Goal: Task Accomplishment & Management: Manage account settings

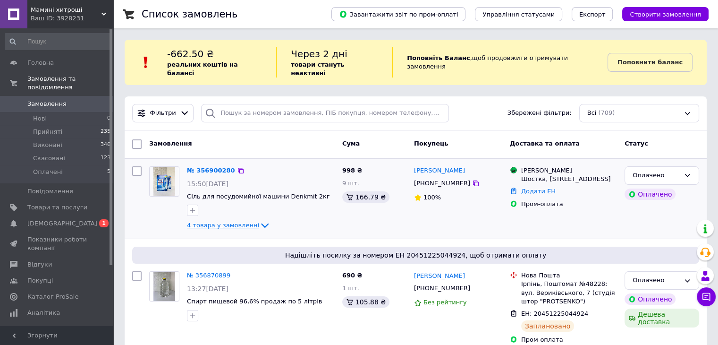
click at [259, 220] on icon at bounding box center [264, 225] width 11 height 11
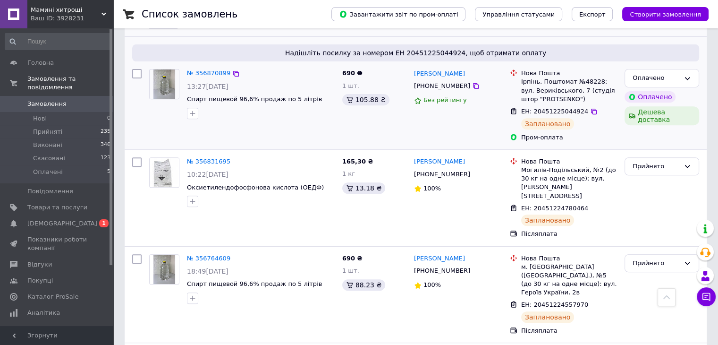
scroll to position [378, 0]
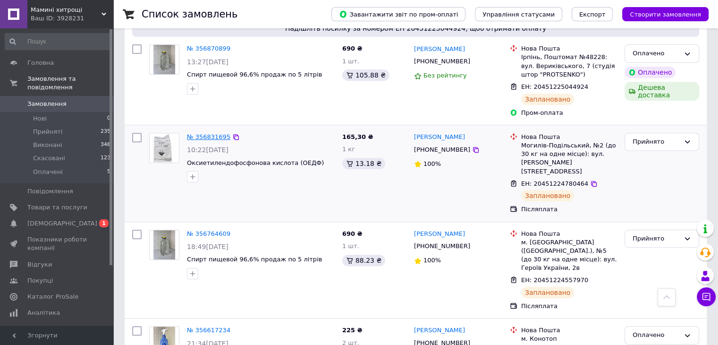
click at [212, 133] on link "№ 356831695" at bounding box center [208, 136] width 43 height 7
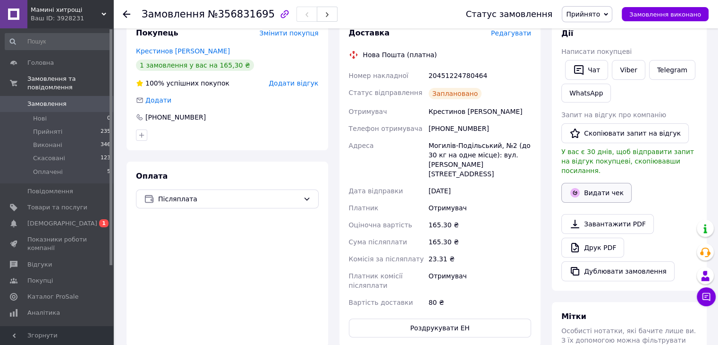
scroll to position [189, 0]
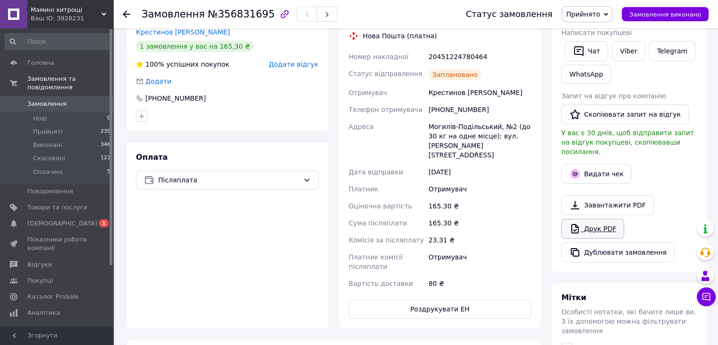
click at [597, 219] on link "Друк PDF" at bounding box center [592, 229] width 63 height 20
click at [123, 15] on icon at bounding box center [127, 14] width 8 height 8
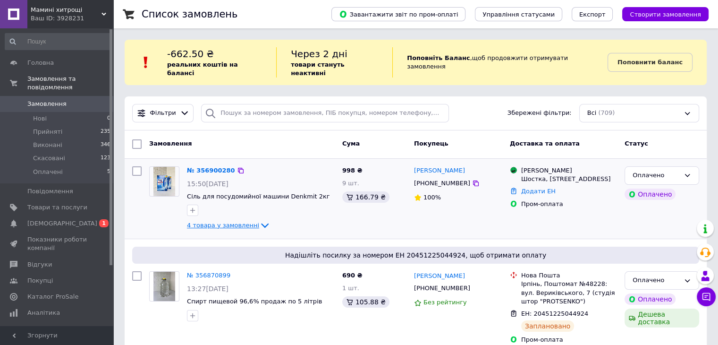
click at [259, 220] on icon at bounding box center [264, 225] width 11 height 11
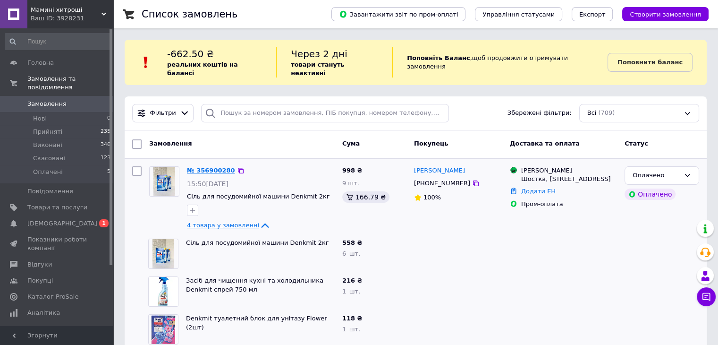
click at [213, 167] on link "№ 356900280" at bounding box center [211, 170] width 48 height 7
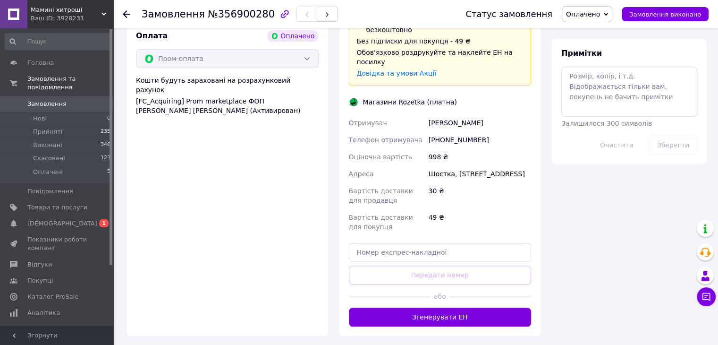
scroll to position [614, 0]
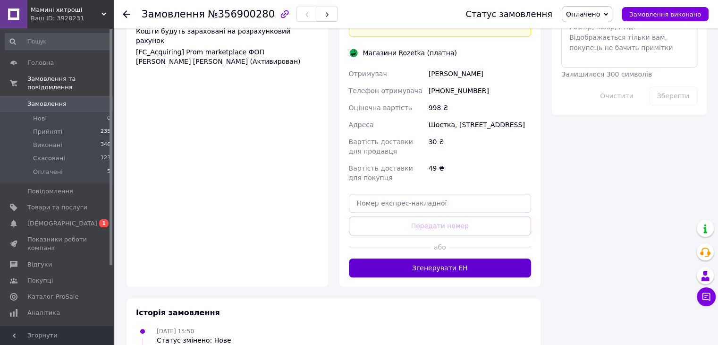
click at [456, 258] on button "Згенерувати ЕН" at bounding box center [440, 267] width 183 height 19
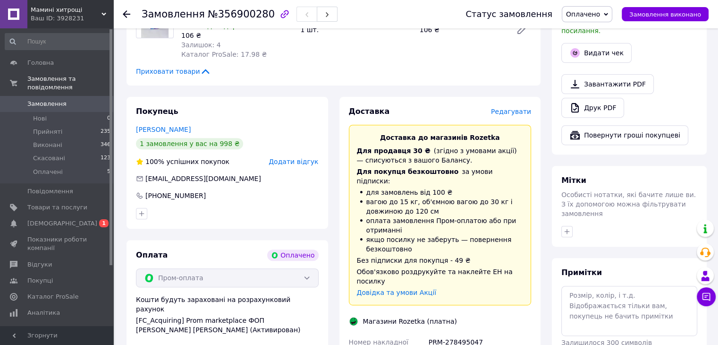
scroll to position [331, 0]
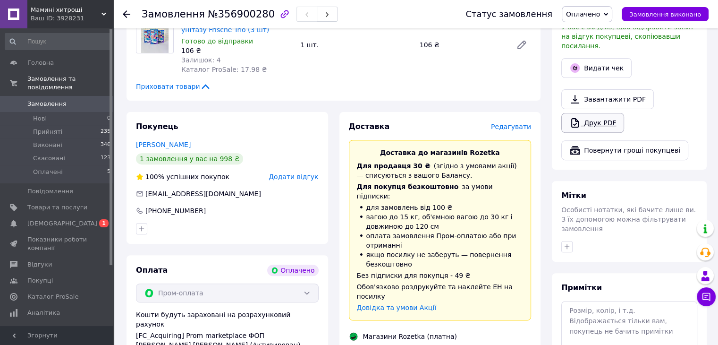
click at [596, 116] on link "Друк PDF" at bounding box center [592, 123] width 63 height 20
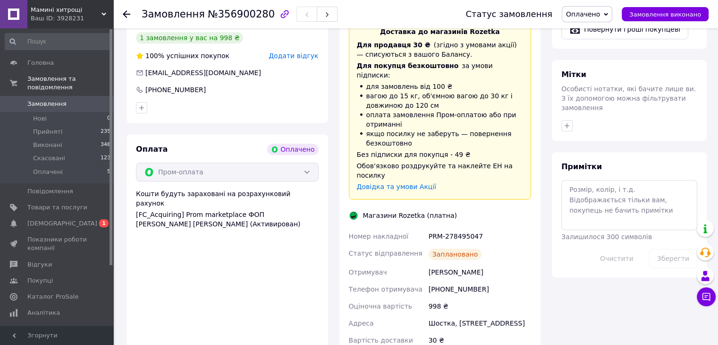
scroll to position [472, 0]
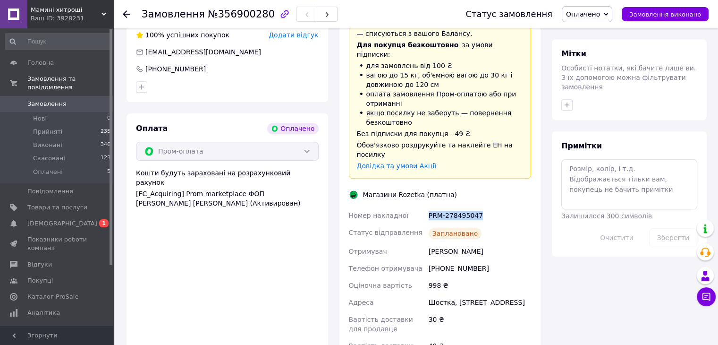
drag, startPoint x: 478, startPoint y: 195, endPoint x: 409, endPoint y: 195, distance: 68.9
click at [409, 207] on div "Номер накладної PRM-278495047 Статус відправлення Заплановано Отримувач Марченк…" at bounding box center [440, 285] width 187 height 157
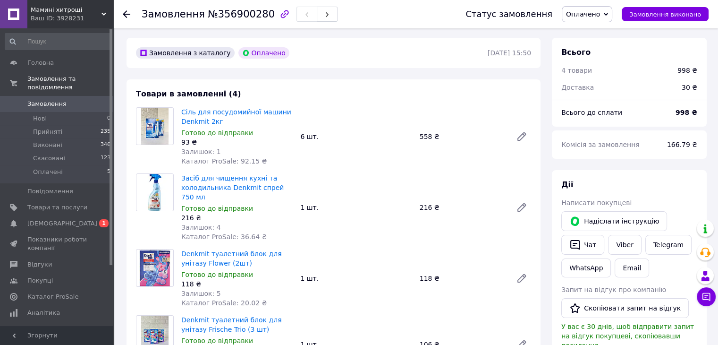
scroll to position [0, 0]
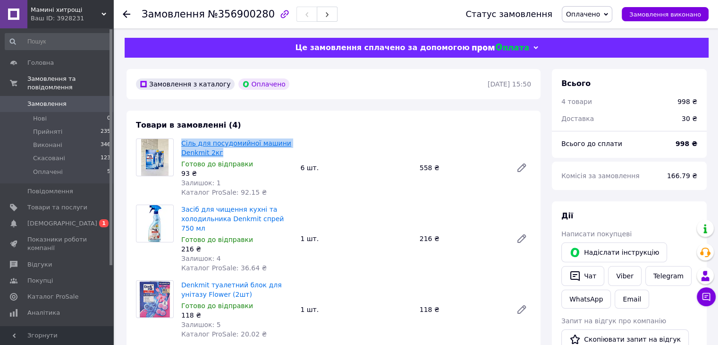
drag, startPoint x: 227, startPoint y: 153, endPoint x: 216, endPoint y: 150, distance: 11.7
click at [178, 138] on div "Сіль для посудомийної машини Denkmit 2кг Готово до відправки 93 ₴ Залишок: 1 Ка…" at bounding box center [237, 167] width 119 height 62
copy link "Сіль для посудомийної машини Denkmit 2кг"
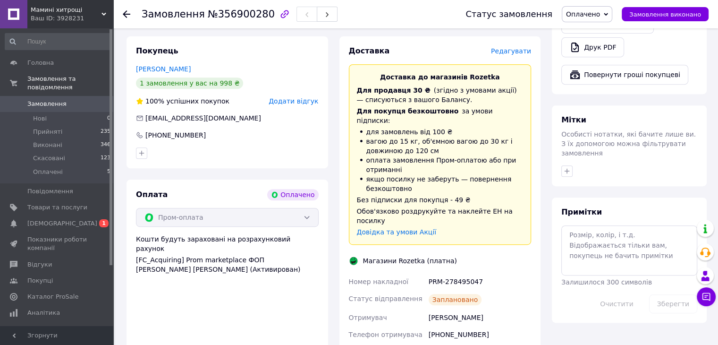
scroll to position [472, 0]
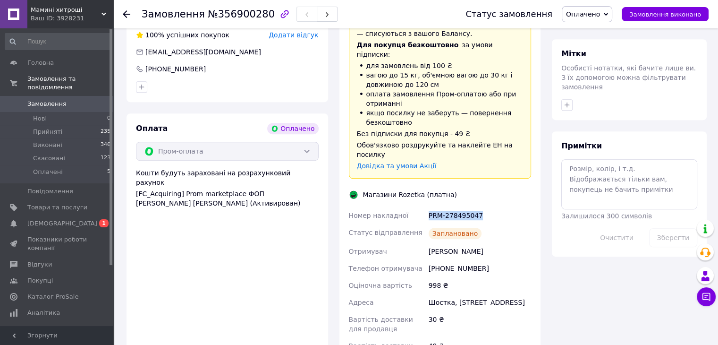
drag, startPoint x: 482, startPoint y: 194, endPoint x: 423, endPoint y: 197, distance: 58.7
click at [423, 207] on div "Номер накладної PRM-278495047 Статус відправлення Заплановано Отримувач Марченк…" at bounding box center [440, 285] width 187 height 157
copy div "Номер накладної PRM-278495047"
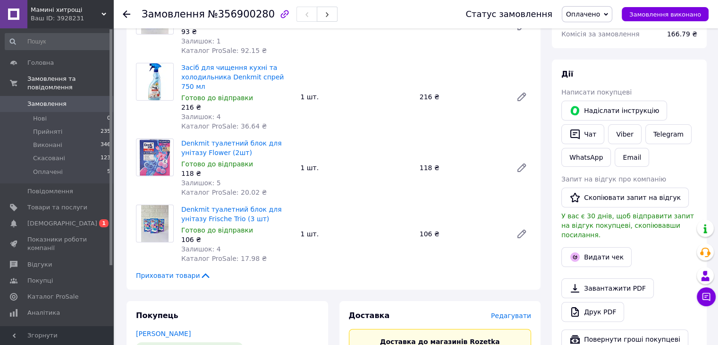
click at [127, 12] on icon at bounding box center [127, 14] width 8 height 8
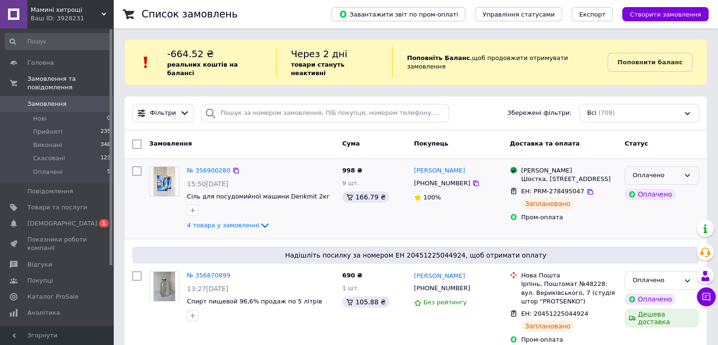
click at [672, 170] on div "Оплачено" at bounding box center [656, 175] width 47 height 10
click at [655, 188] on li "Прийнято" at bounding box center [662, 195] width 74 height 17
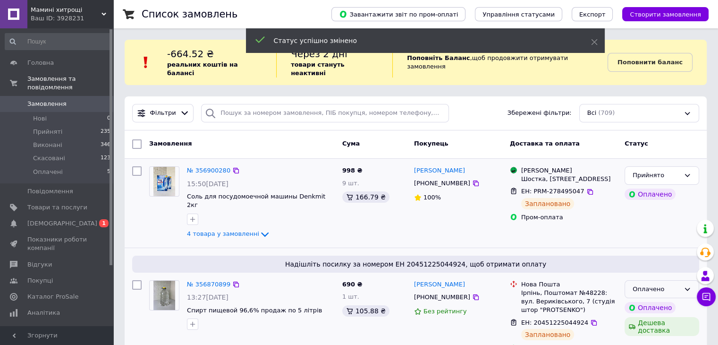
click at [659, 284] on div "Оплачено" at bounding box center [656, 289] width 47 height 10
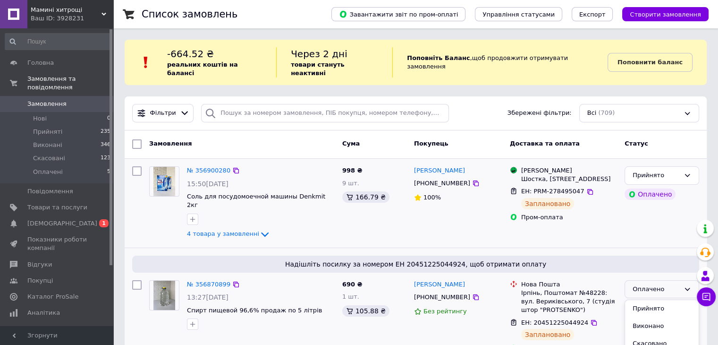
click at [652, 300] on li "Прийнято" at bounding box center [662, 308] width 74 height 17
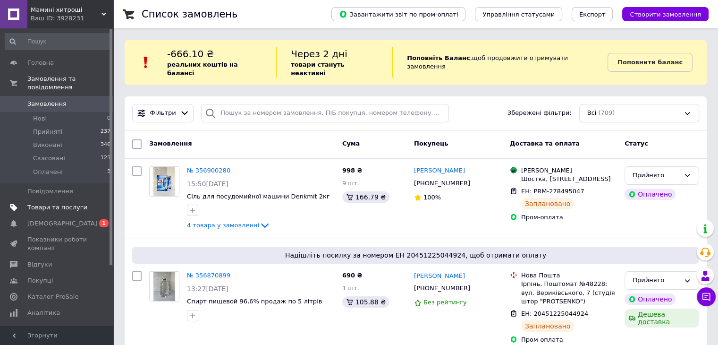
click at [54, 203] on span "Товари та послуги" at bounding box center [57, 207] width 60 height 9
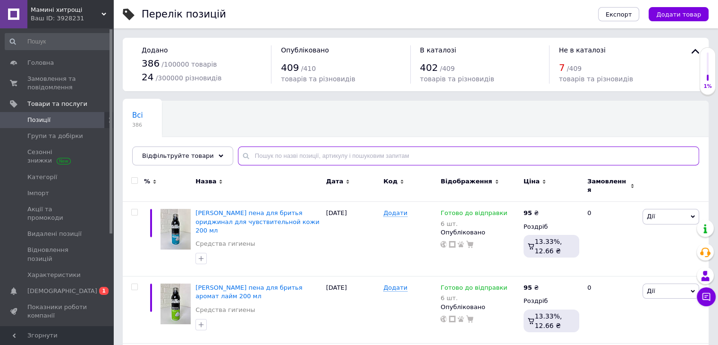
click at [278, 153] on input "text" at bounding box center [468, 155] width 461 height 19
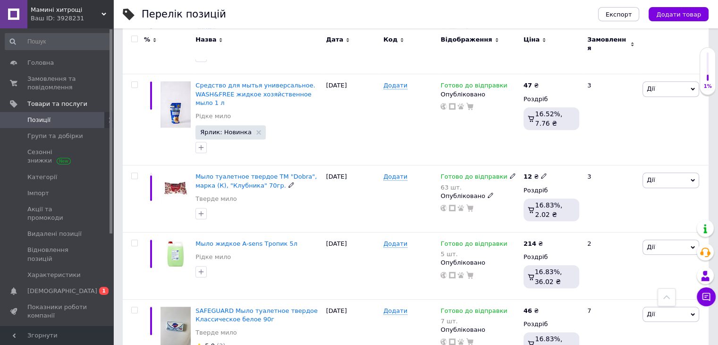
scroll to position [756, 0]
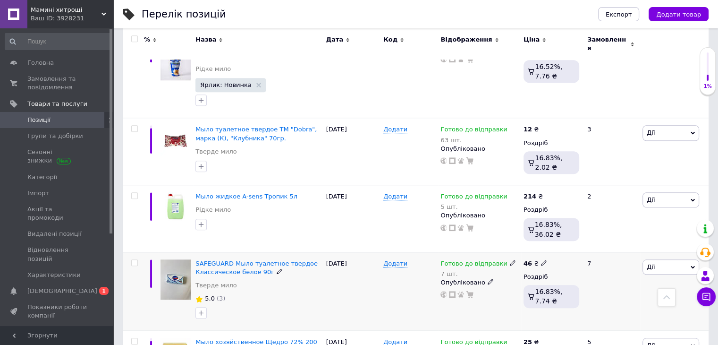
type input "мило"
click at [510, 260] on icon at bounding box center [513, 263] width 6 height 6
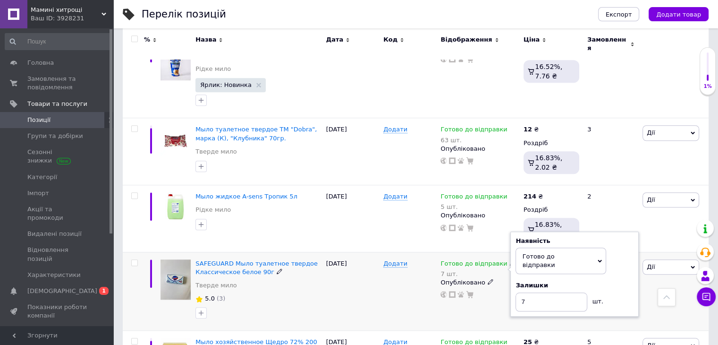
drag, startPoint x: 627, startPoint y: 246, endPoint x: 586, endPoint y: 255, distance: 42.2
click at [625, 281] on div "Залишки" at bounding box center [575, 285] width 118 height 9
drag, startPoint x: 546, startPoint y: 265, endPoint x: 503, endPoint y: 264, distance: 42.5
click at [506, 267] on div "Готово до відправки 7 шт. Наявність [PERSON_NAME] до відправки В наявності Нема…" at bounding box center [480, 278] width 78 height 39
type input "965"
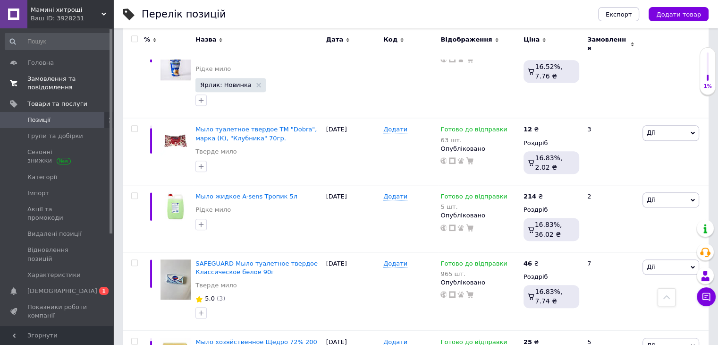
click at [43, 85] on span "Замовлення та повідомлення" at bounding box center [57, 83] width 60 height 17
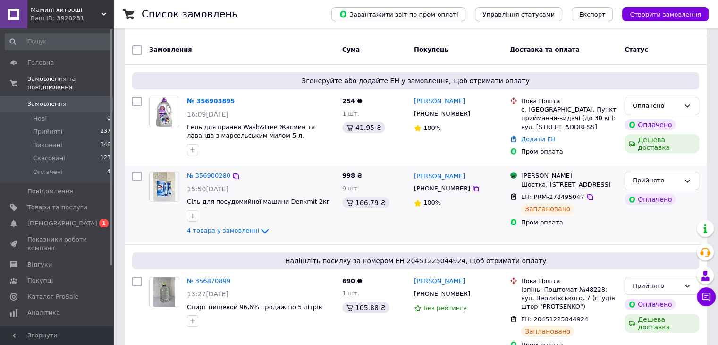
scroll to position [94, 0]
click at [198, 97] on link "№ 356903895" at bounding box center [211, 100] width 48 height 7
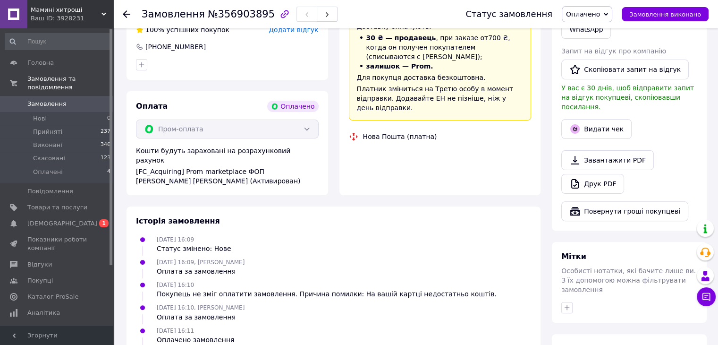
scroll to position [331, 0]
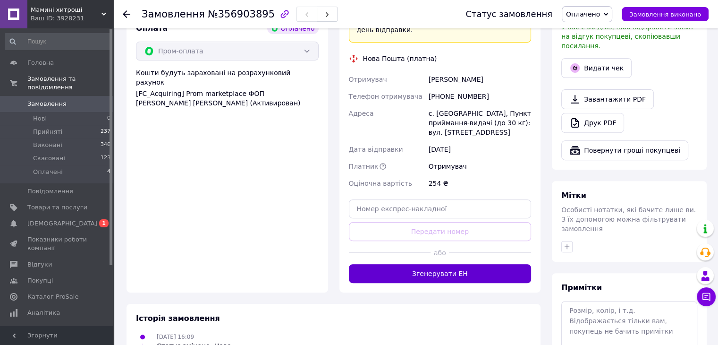
click at [459, 264] on button "Згенерувати ЕН" at bounding box center [440, 273] width 183 height 19
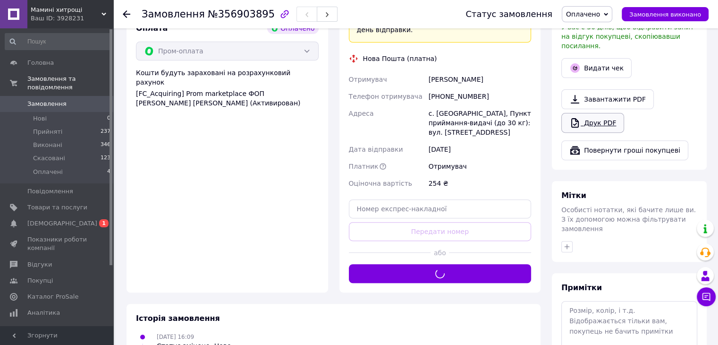
click at [612, 114] on link "Друк PDF" at bounding box center [592, 123] width 63 height 20
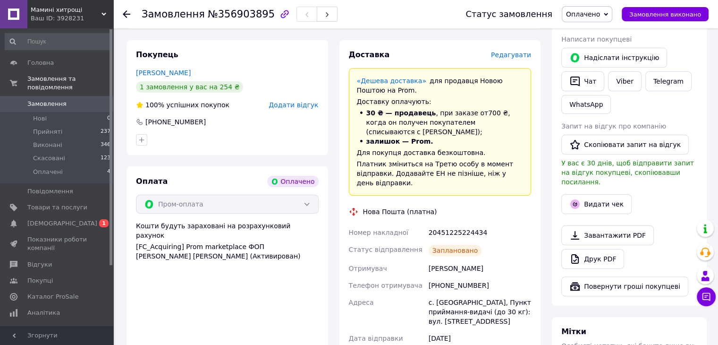
scroll to position [0, 0]
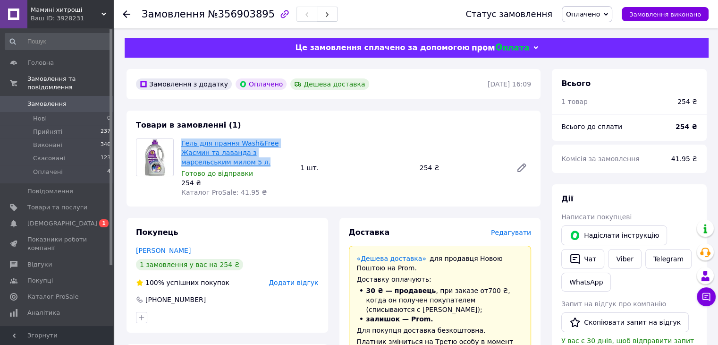
drag, startPoint x: 198, startPoint y: 163, endPoint x: 184, endPoint y: 144, distance: 24.0
click at [183, 144] on span "Гель для прання Wash&Free Жасмин та лаванда з марсельським милом 5 л." at bounding box center [236, 152] width 111 height 28
copy link "Гель для прання Wash&Free Жасмин та лаванда з марсельським милом 5 л."
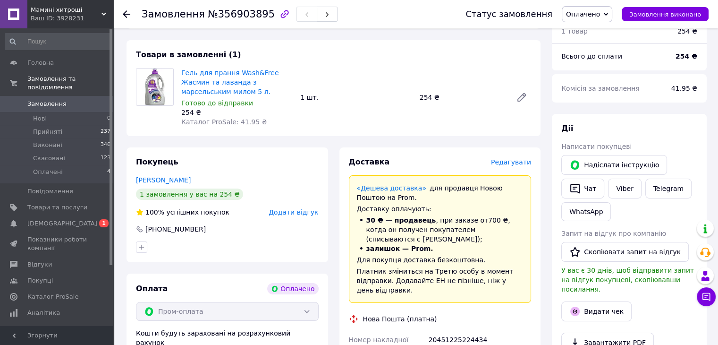
scroll to position [189, 0]
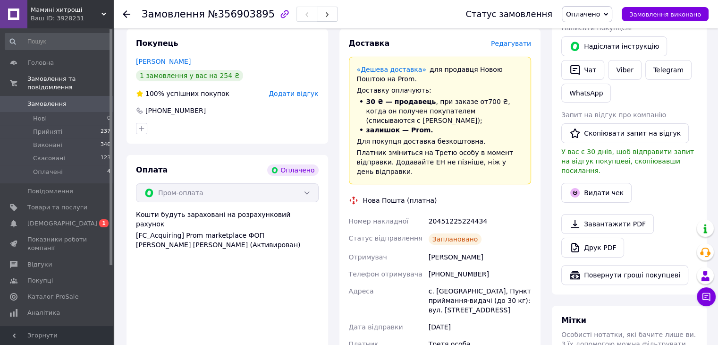
click at [457, 213] on div "20451225224434" at bounding box center [480, 221] width 106 height 17
copy div "20451225224434"
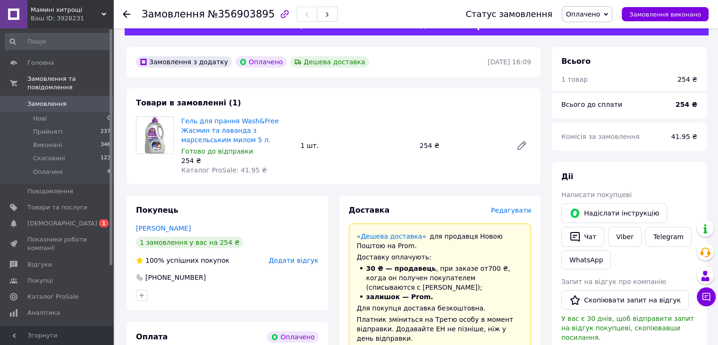
scroll to position [0, 0]
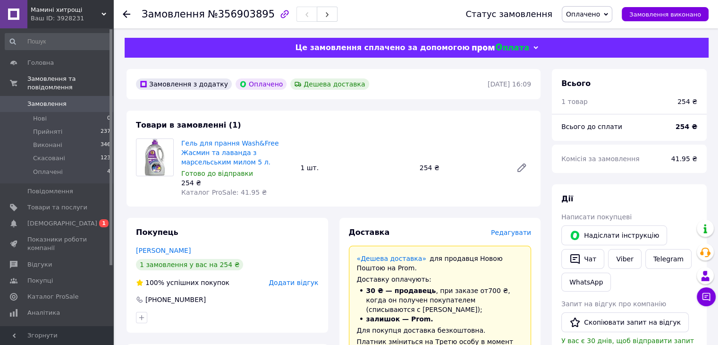
click at [125, 15] on use at bounding box center [127, 14] width 8 height 8
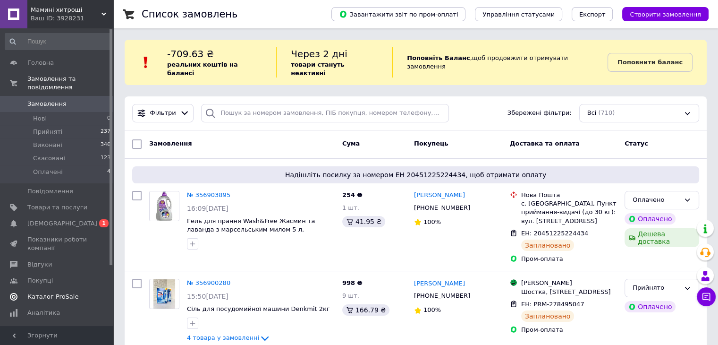
click at [39, 292] on span "Каталог ProSale" at bounding box center [52, 296] width 51 height 9
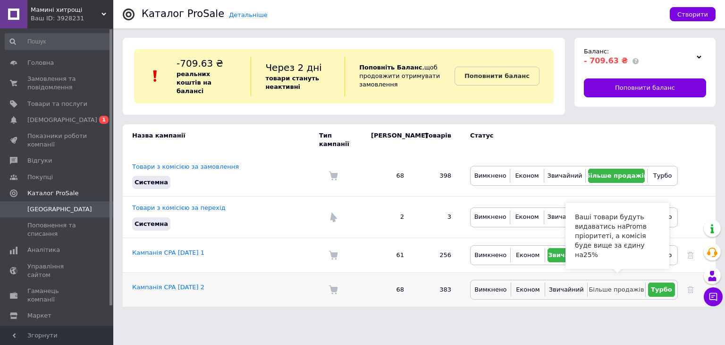
click at [612, 286] on span "Більше продажів" at bounding box center [616, 289] width 55 height 7
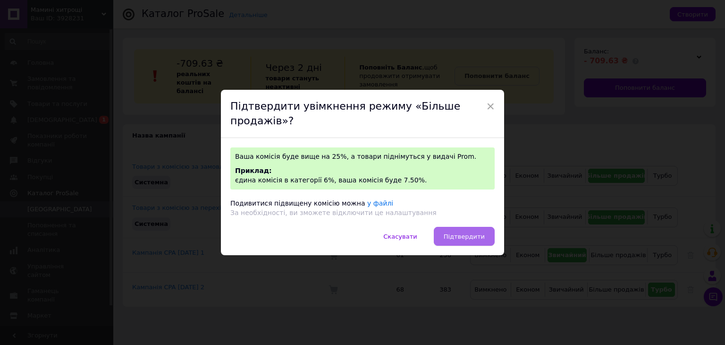
click at [449, 237] on span "Підтвердити" at bounding box center [464, 236] width 41 height 7
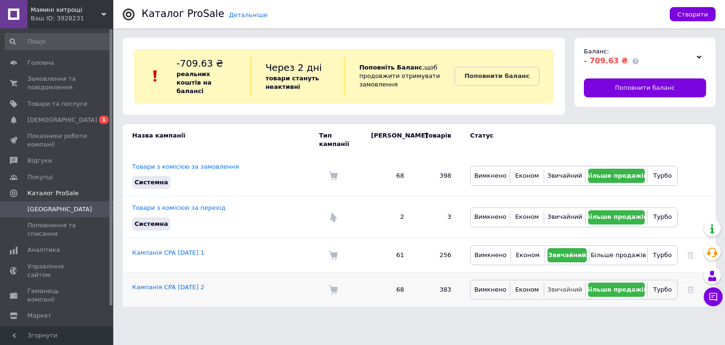
click at [571, 286] on span "Звичайний" at bounding box center [565, 289] width 35 height 7
click at [42, 88] on span "Замовлення та повідомлення" at bounding box center [57, 83] width 60 height 17
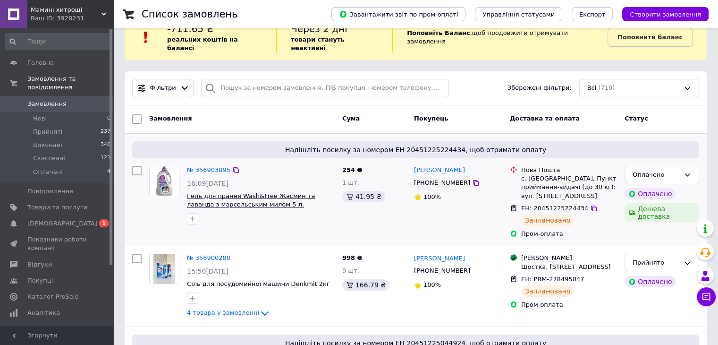
scroll to position [94, 0]
